Goal: Find specific page/section: Find specific page/section

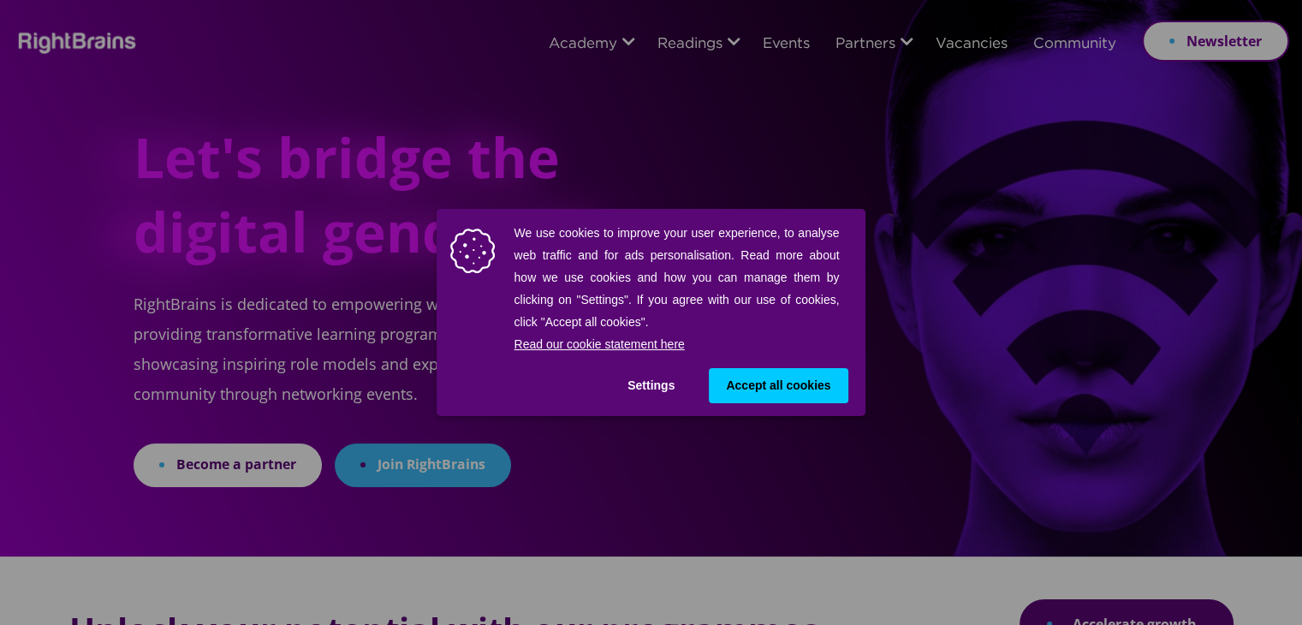
click at [733, 381] on span "Accept all cookies" at bounding box center [778, 386] width 104 height 18
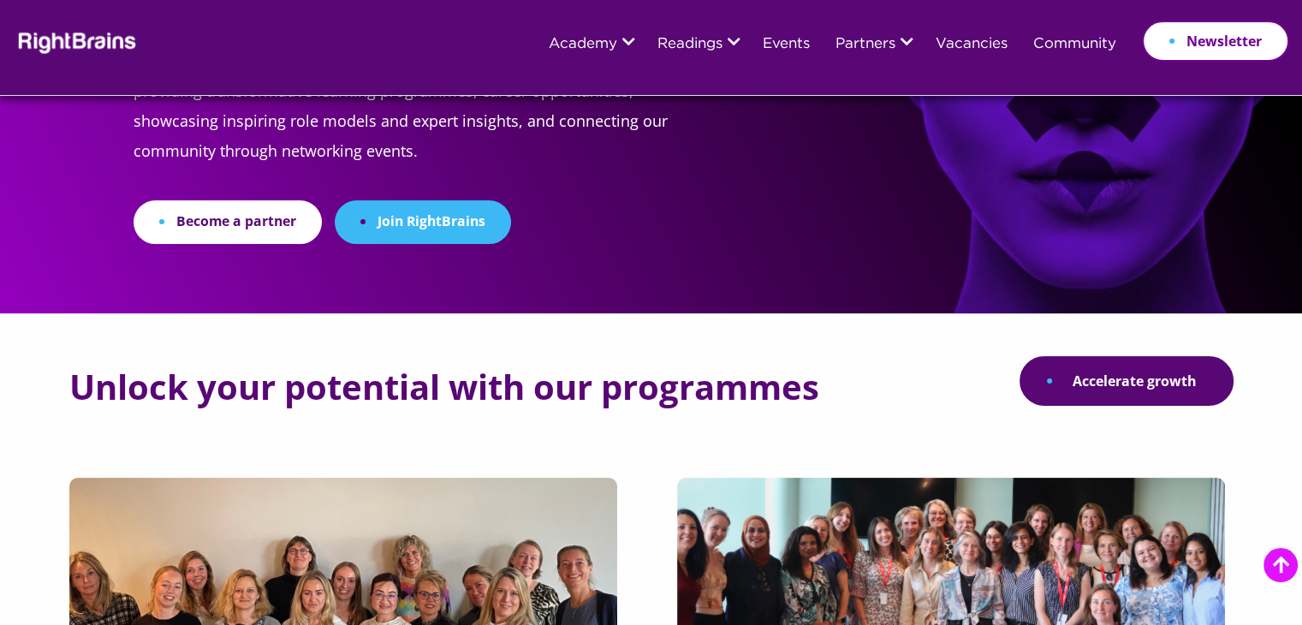
scroll to position [257, 0]
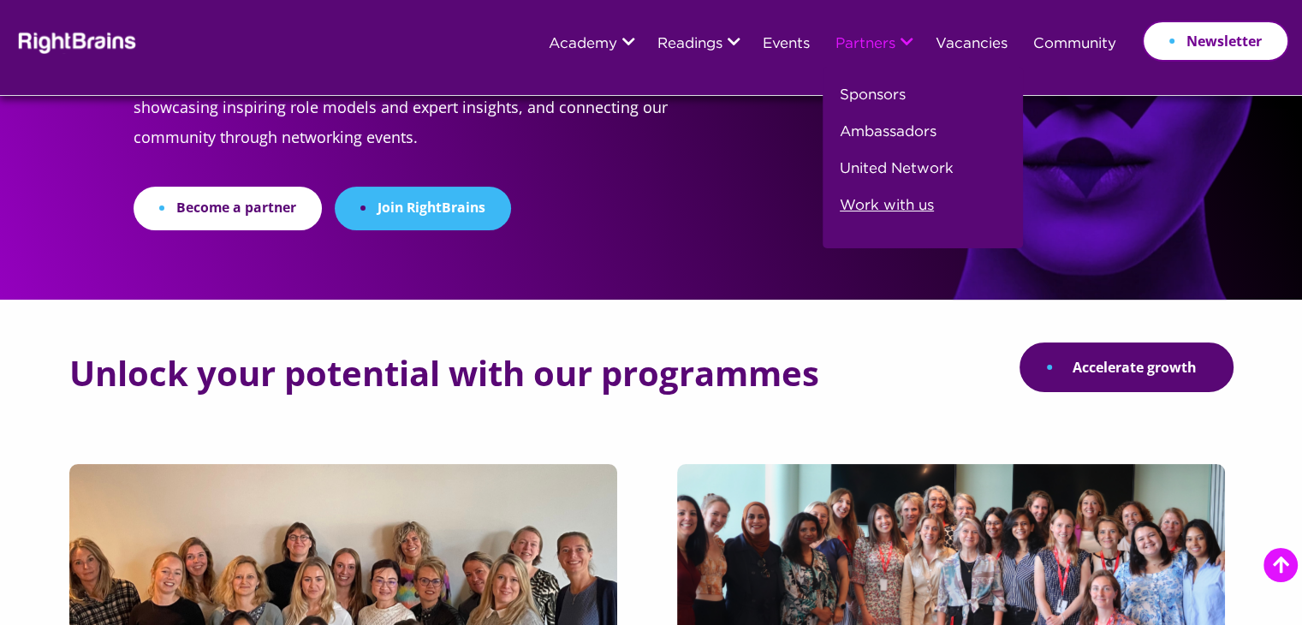
click at [889, 206] on link "Work with us" at bounding box center [887, 212] width 94 height 37
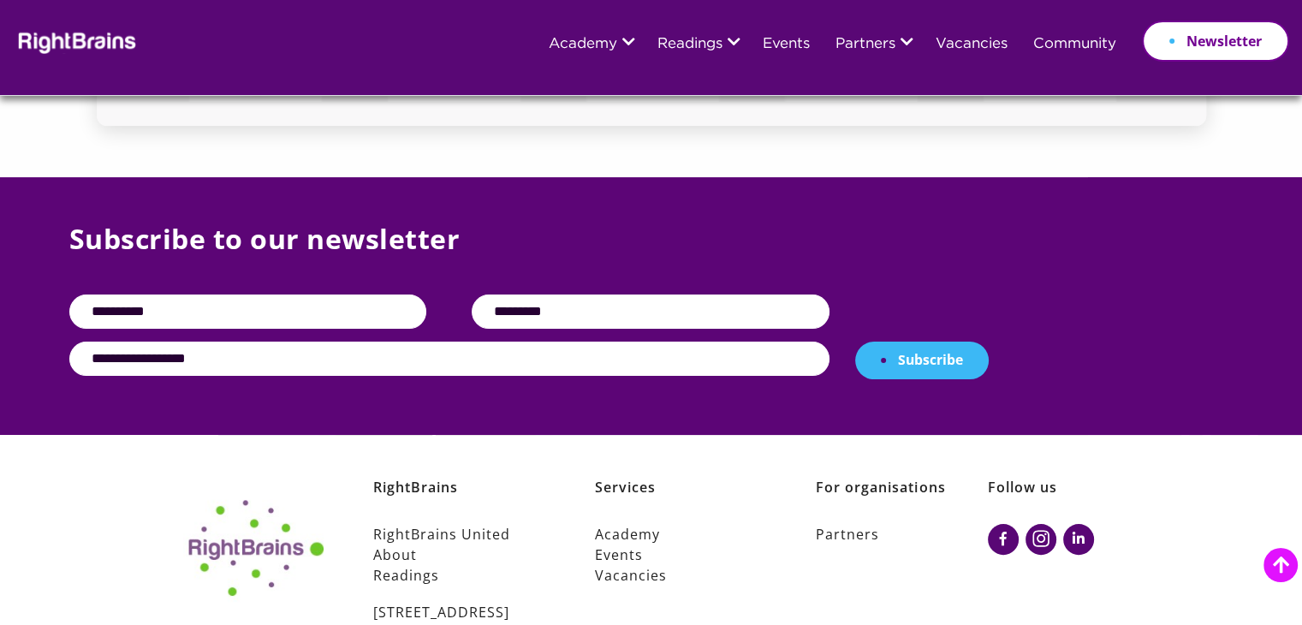
scroll to position [6794, 0]
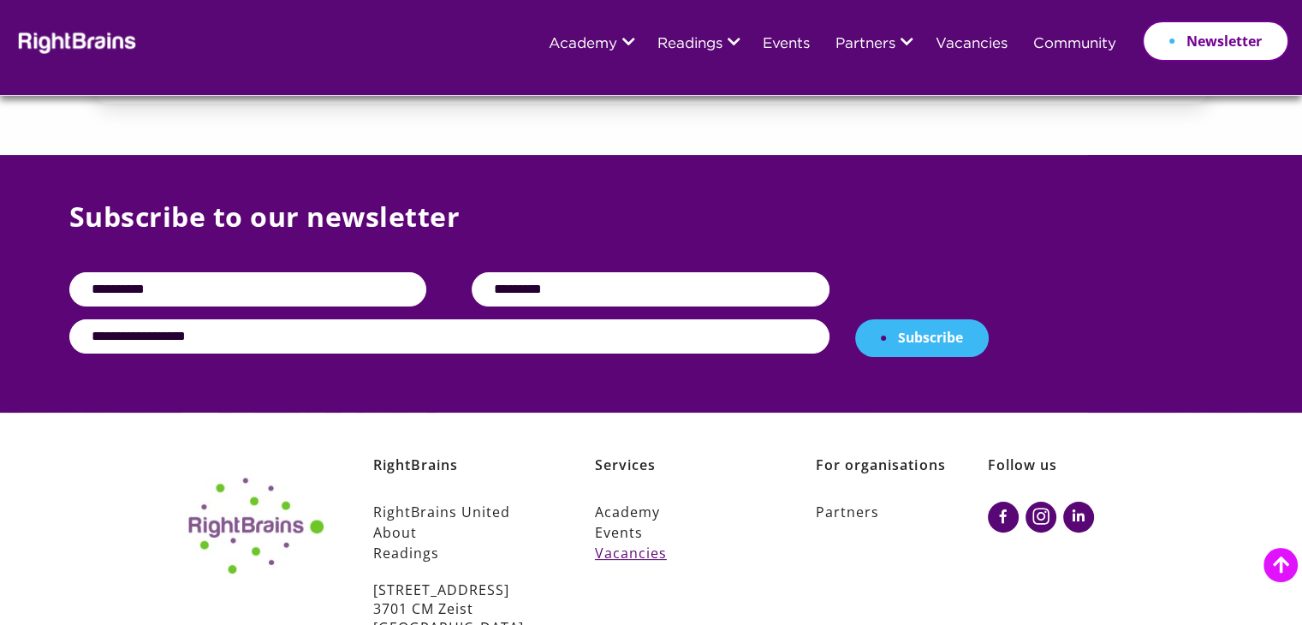
click at [628, 543] on link "Vacancies" at bounding box center [681, 553] width 172 height 21
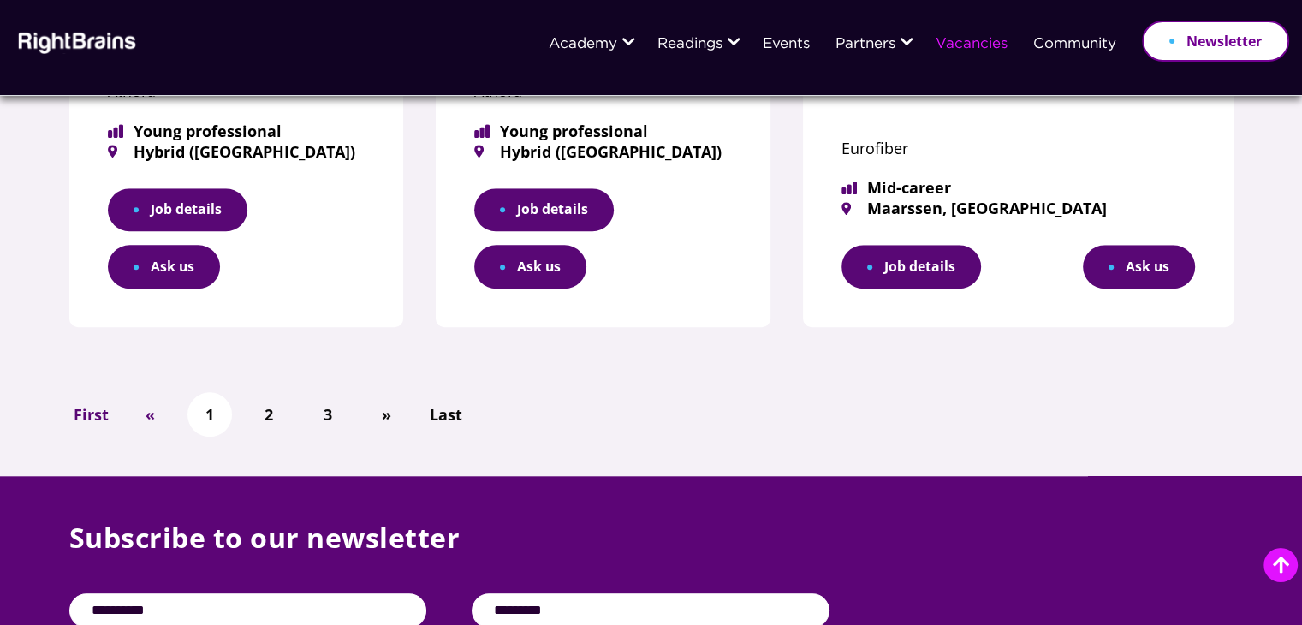
scroll to position [1109, 0]
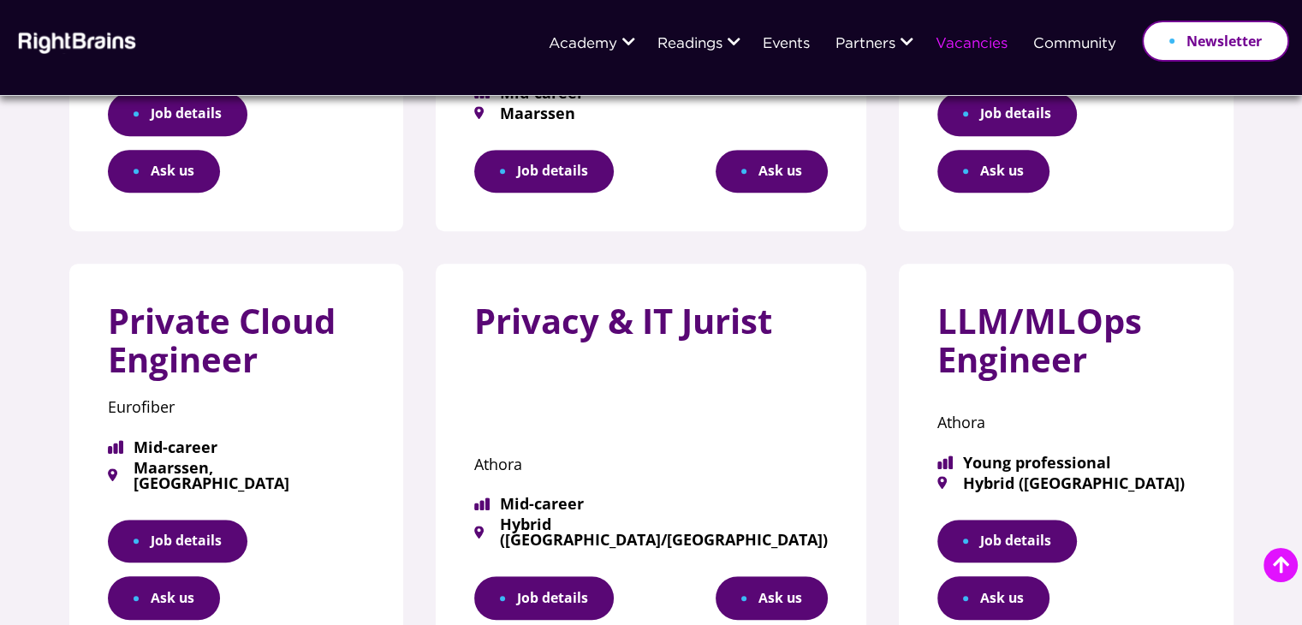
scroll to position [1113, 0]
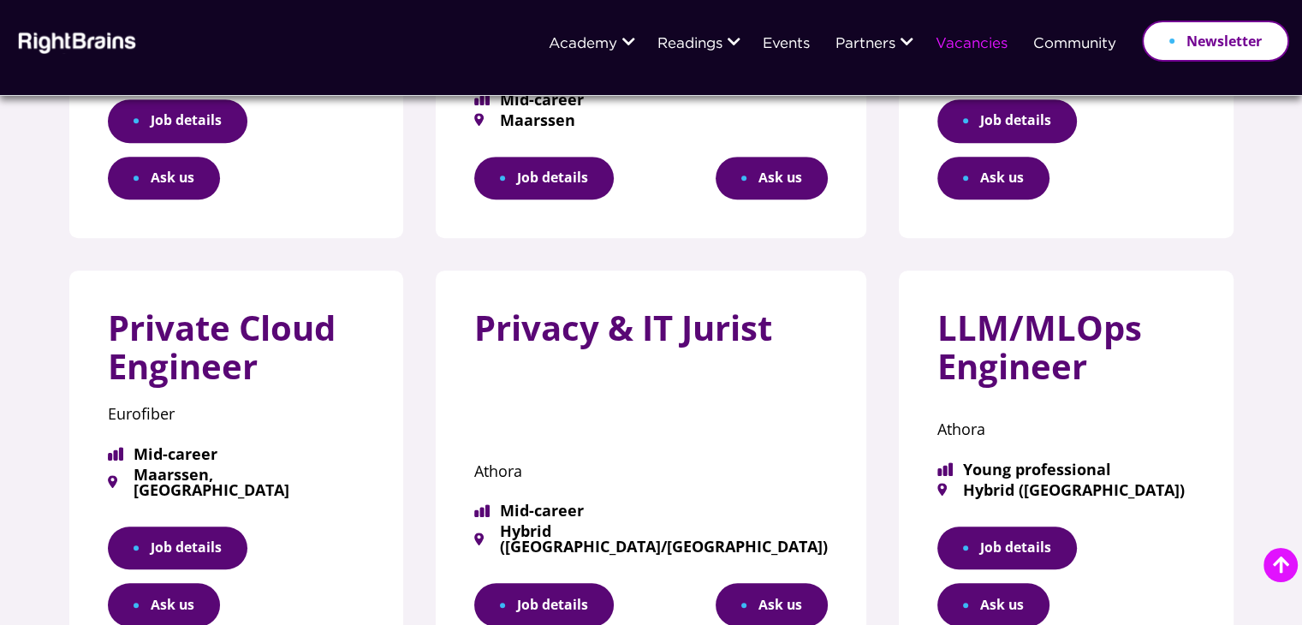
click at [987, 527] on link "Job details" at bounding box center [1007, 549] width 140 height 44
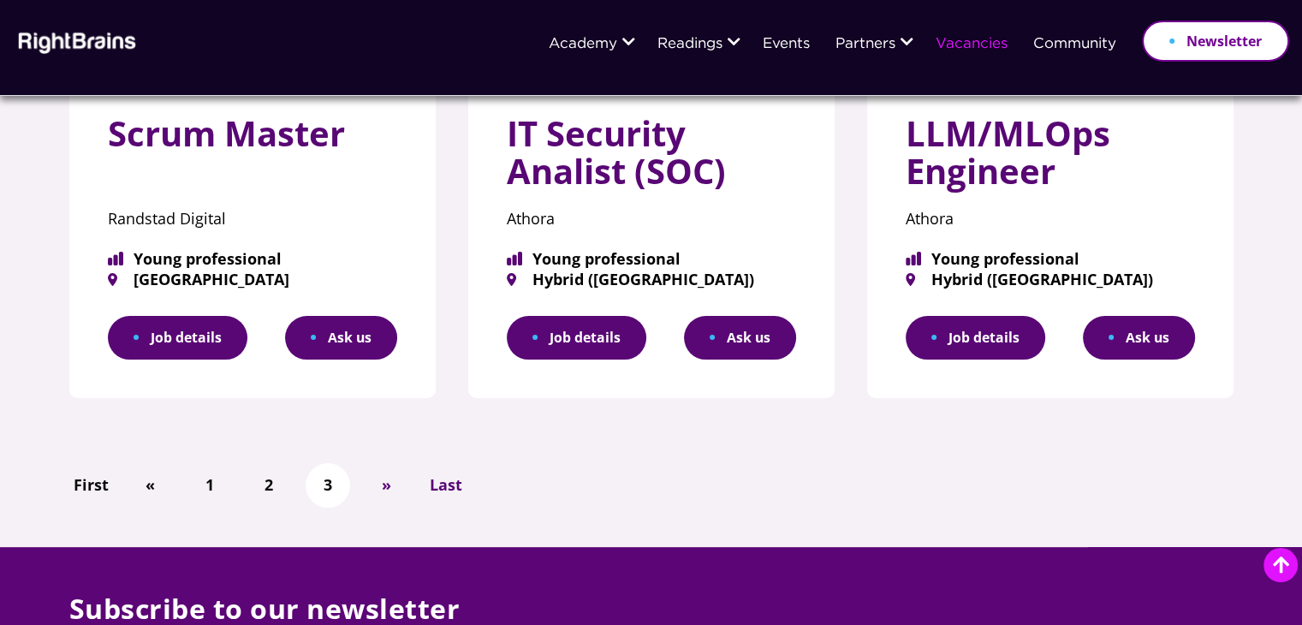
scroll to position [342, 0]
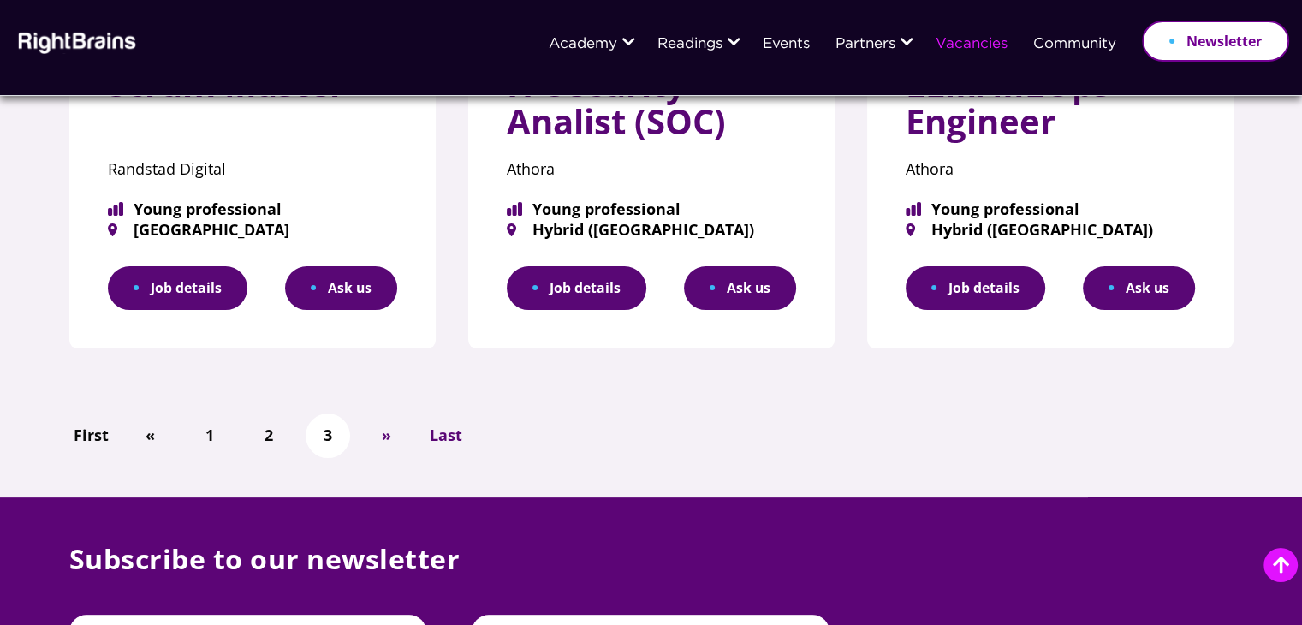
click at [1004, 290] on link "Job details" at bounding box center [976, 288] width 140 height 44
